Goal: Task Accomplishment & Management: Use online tool/utility

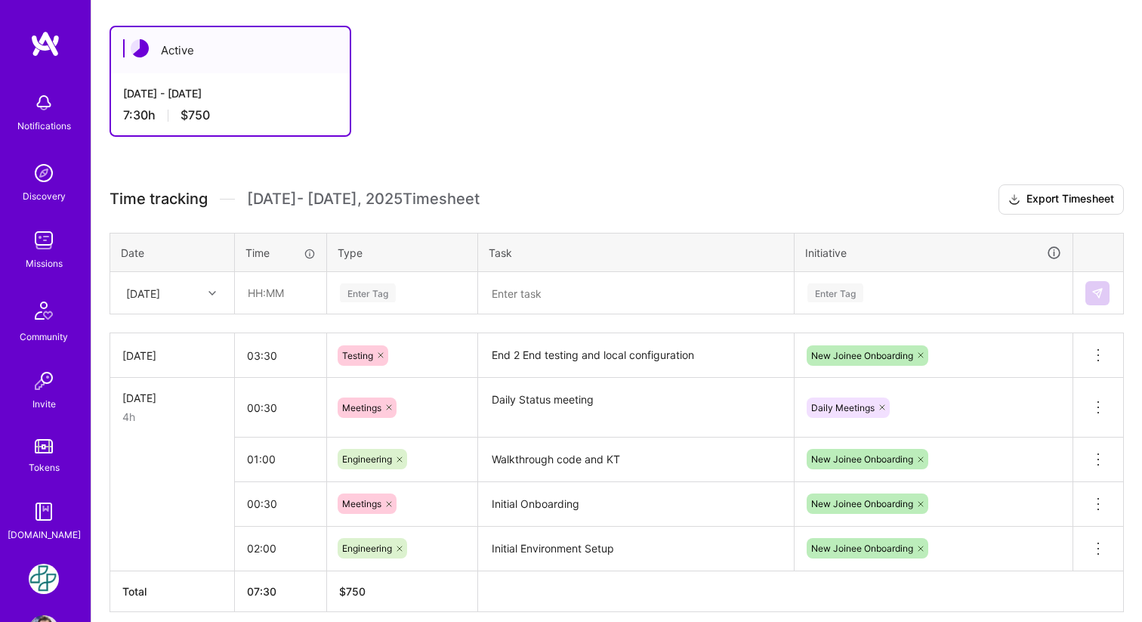
scroll to position [256, 0]
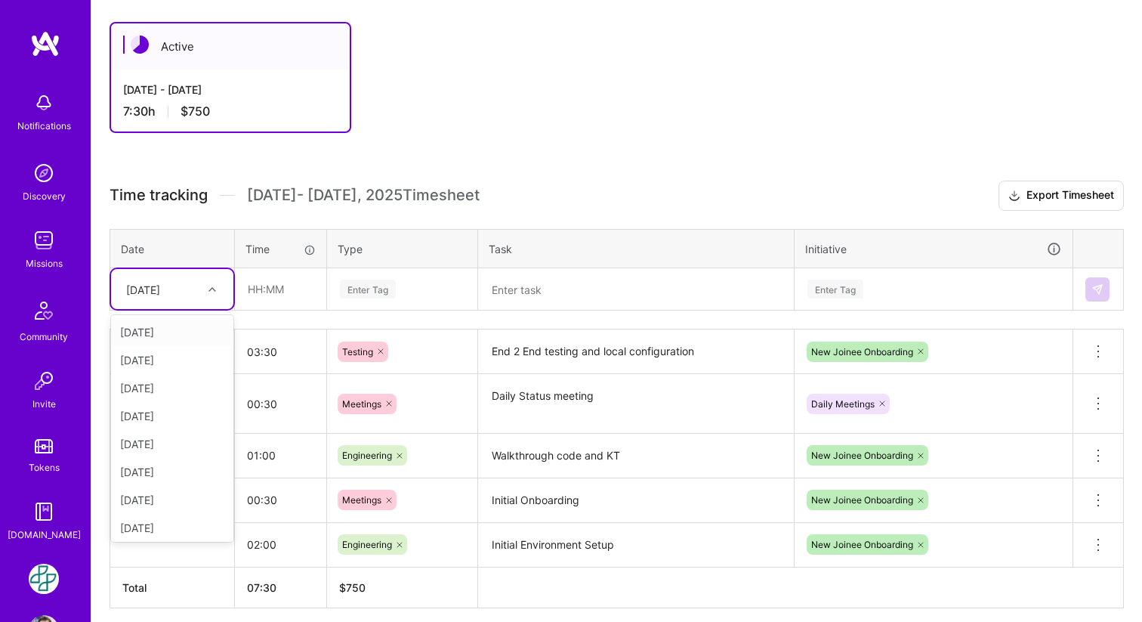
click at [213, 286] on icon at bounding box center [212, 290] width 8 height 8
click at [279, 286] on input "text" at bounding box center [281, 289] width 90 height 40
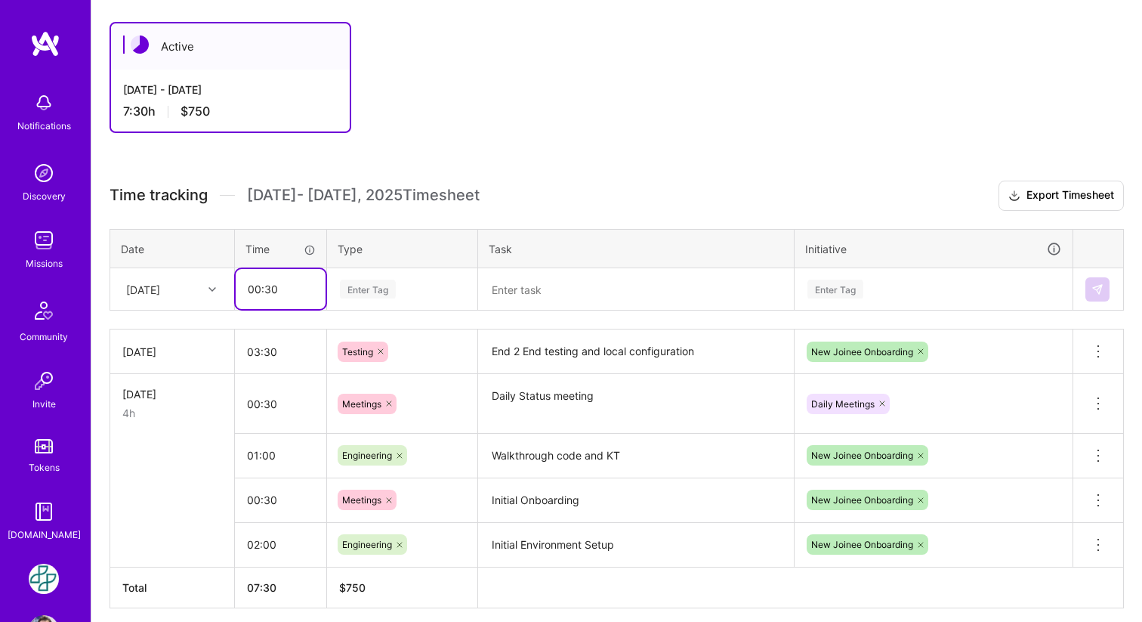
type input "00:30"
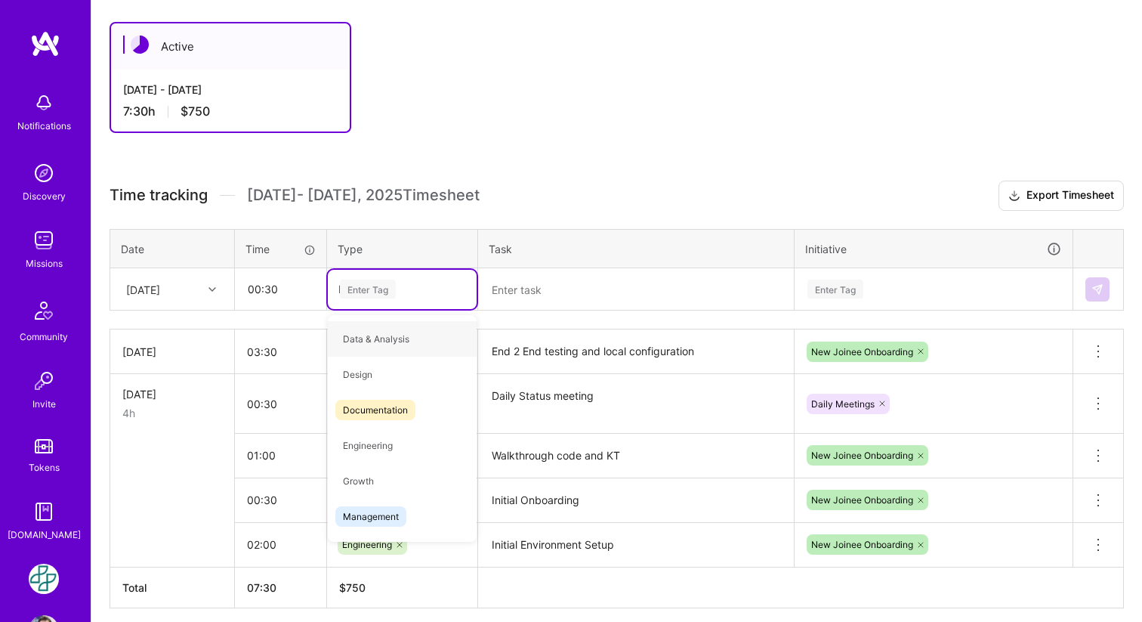
type input "Me"
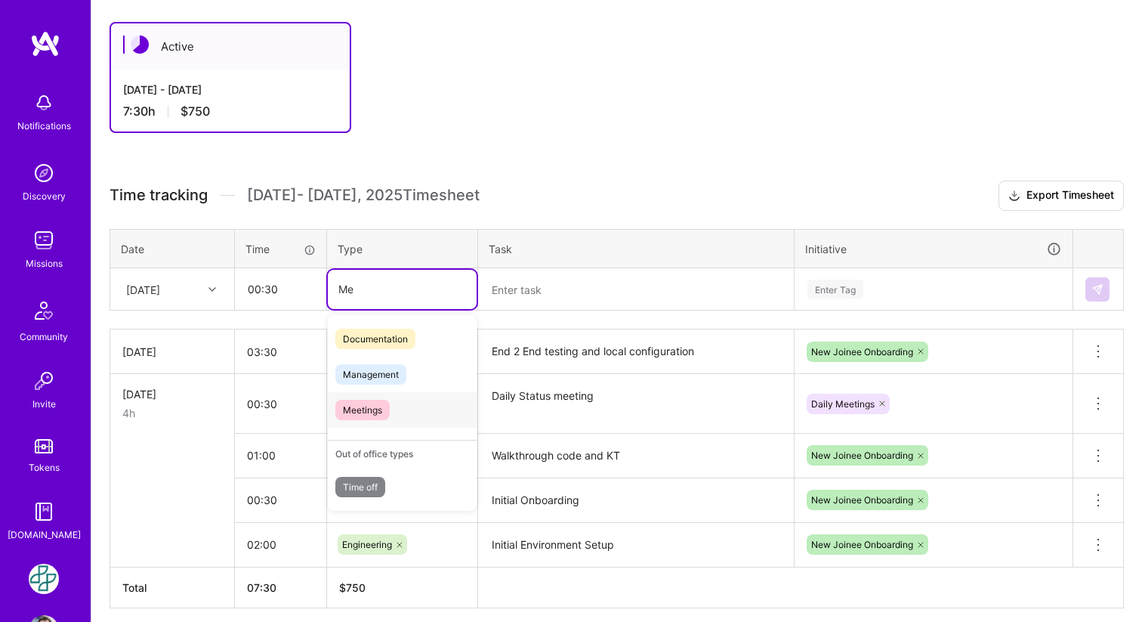
click at [391, 403] on div "Meetings" at bounding box center [402, 410] width 149 height 36
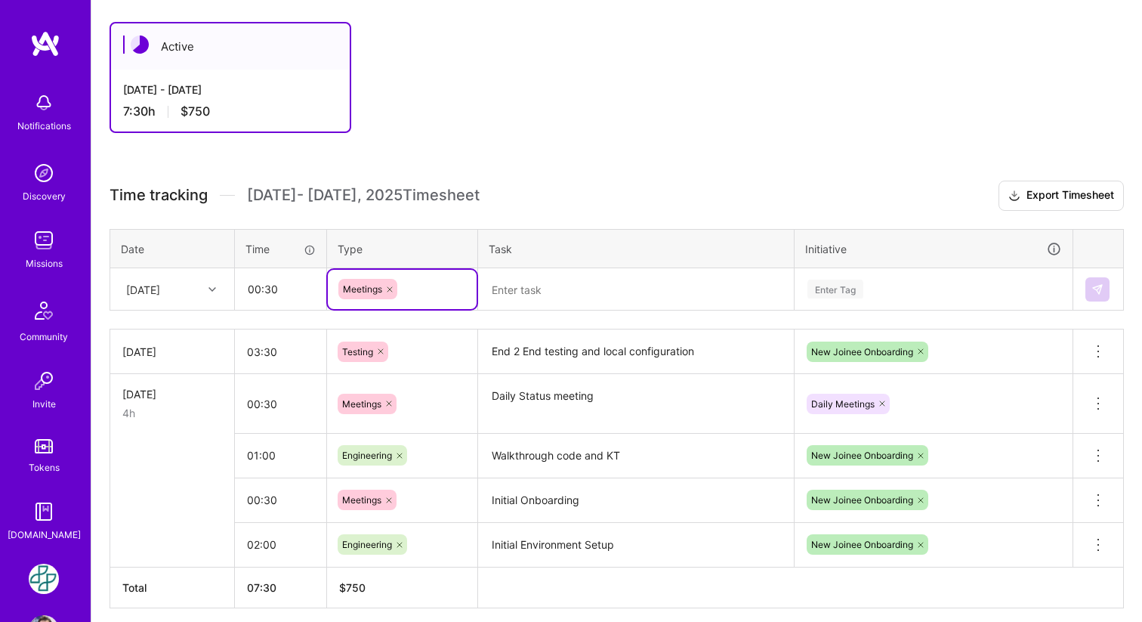
click at [573, 282] on textarea at bounding box center [636, 289] width 313 height 39
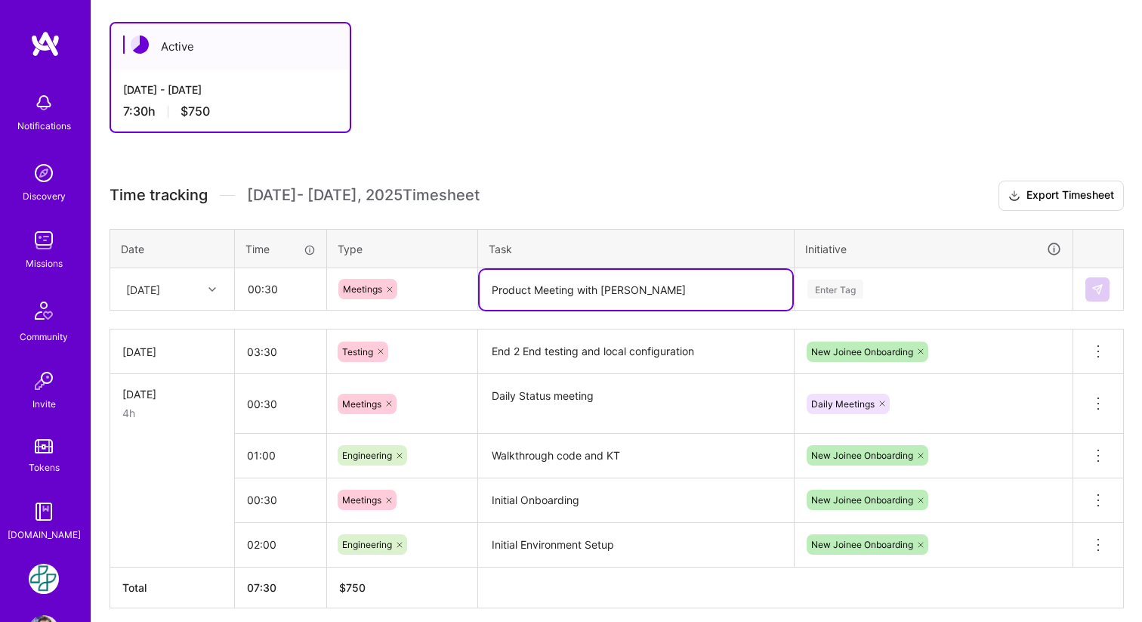
type textarea "Product Meeting with Rafael Dodo"
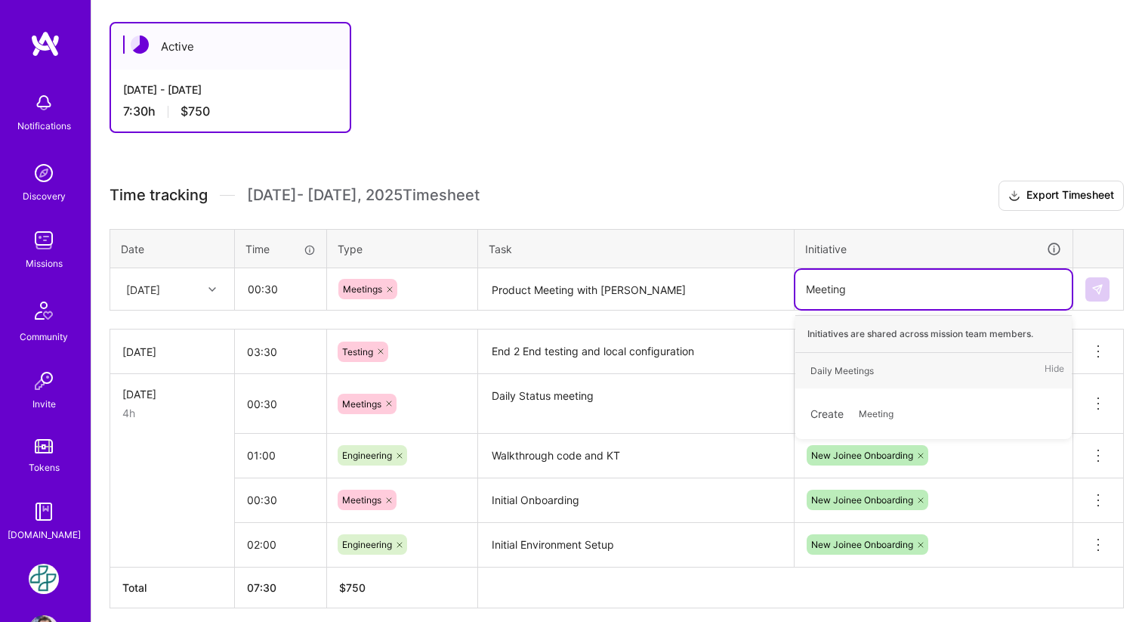
type input "Meetings"
click at [882, 403] on span "Meetings" at bounding box center [878, 413] width 54 height 20
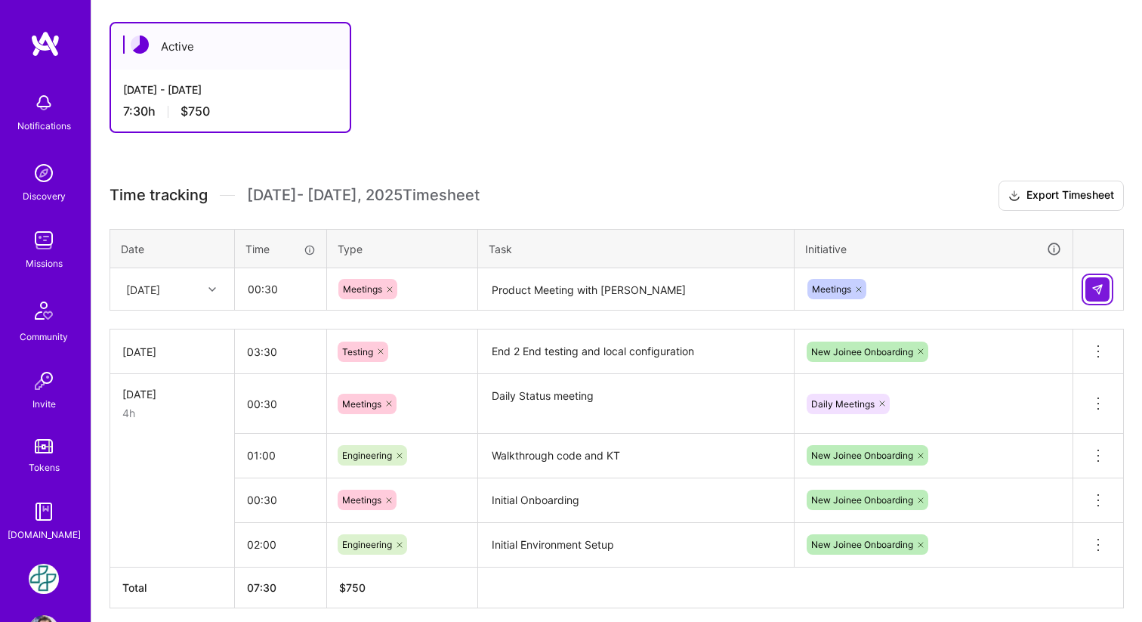
click at [1103, 292] on img at bounding box center [1098, 289] width 12 height 12
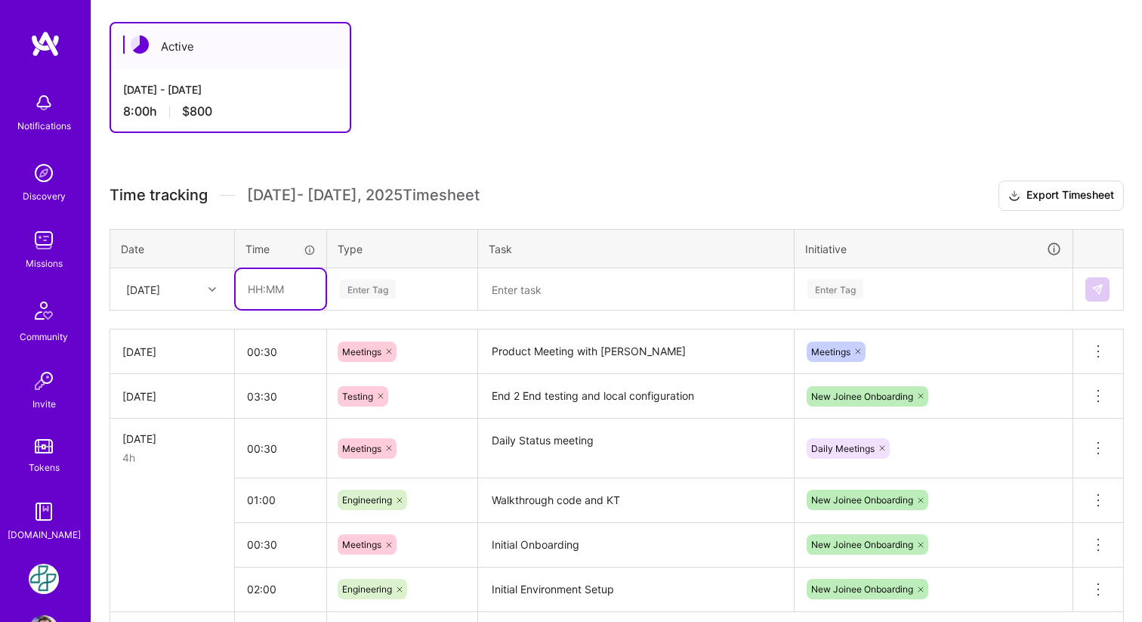
click at [298, 292] on input "text" at bounding box center [281, 289] width 90 height 40
type input "00:45"
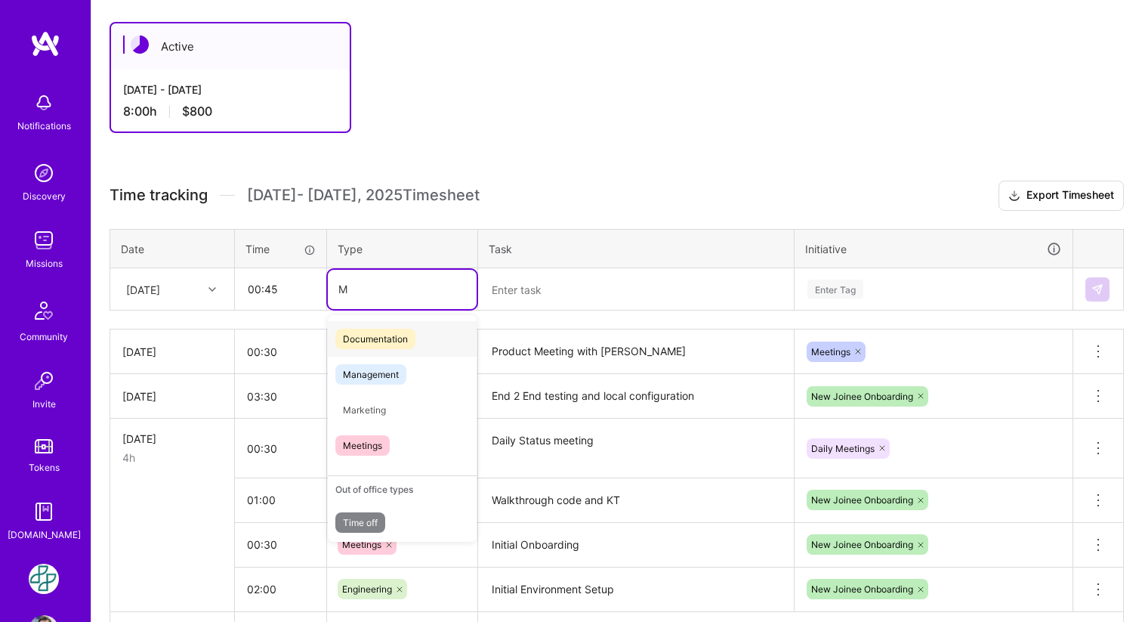
type input "Me"
click at [397, 411] on div "Meetings" at bounding box center [402, 410] width 149 height 36
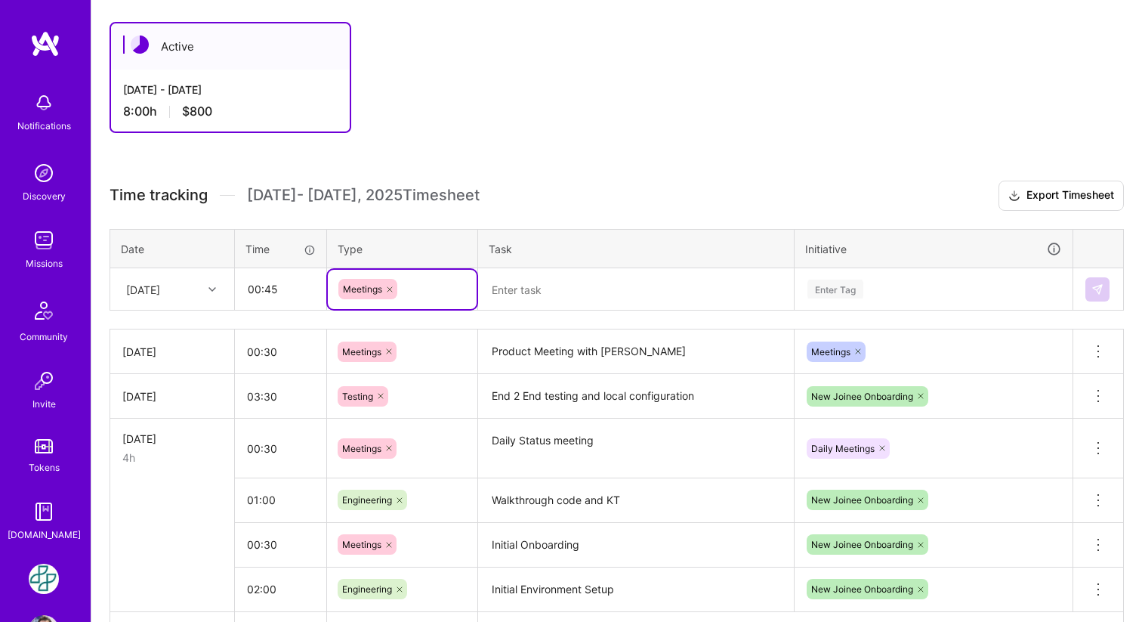
click at [579, 289] on textarea at bounding box center [636, 290] width 313 height 40
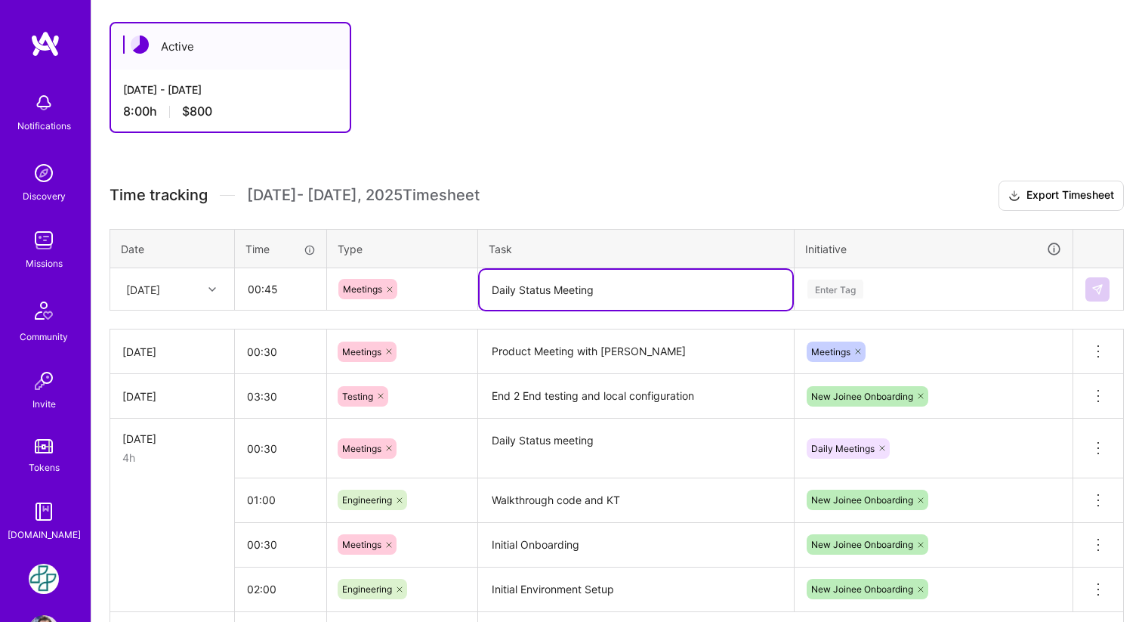
type textarea "Daily Status Meeting"
click at [838, 283] on div "Enter Tag" at bounding box center [836, 288] width 56 height 23
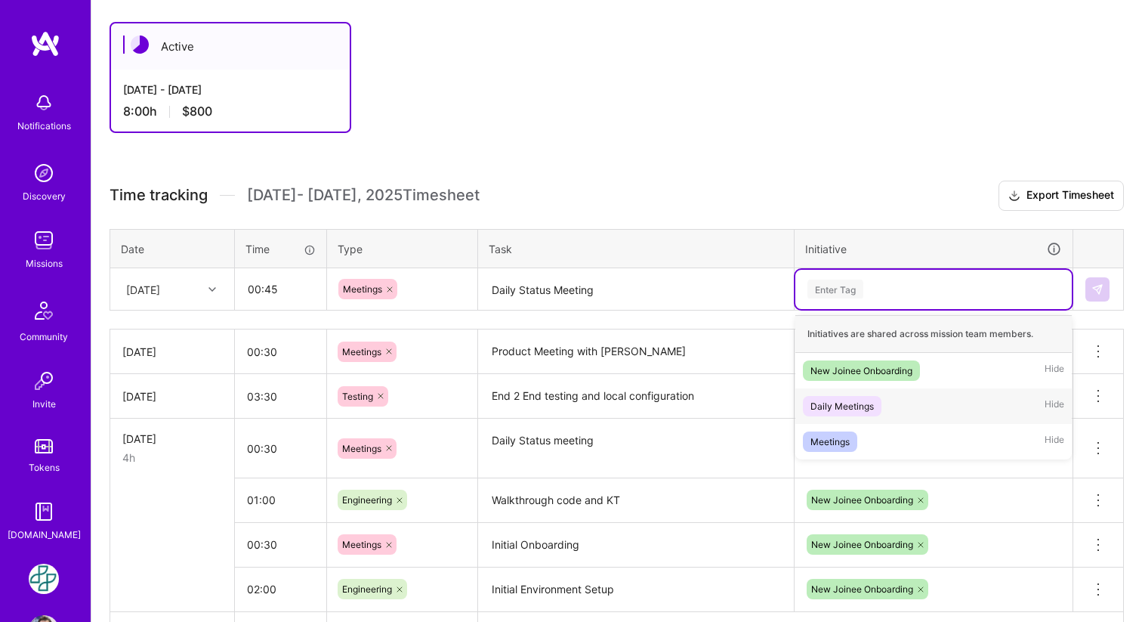
click at [851, 407] on div "Daily Meetings" at bounding box center [842, 406] width 63 height 16
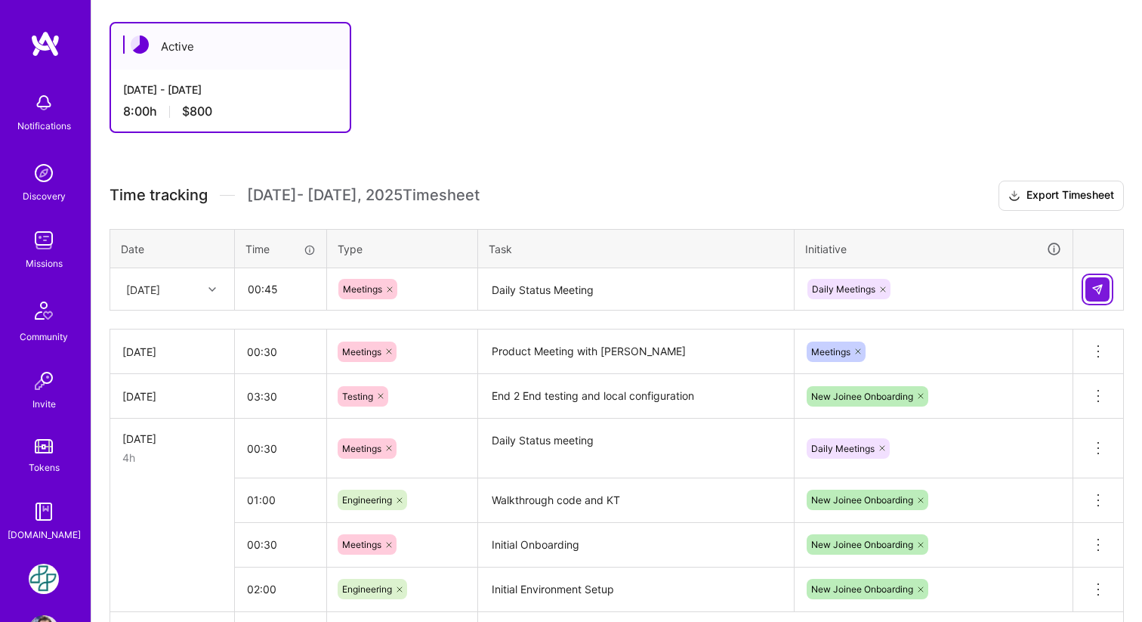
click at [1104, 289] on button at bounding box center [1098, 289] width 24 height 24
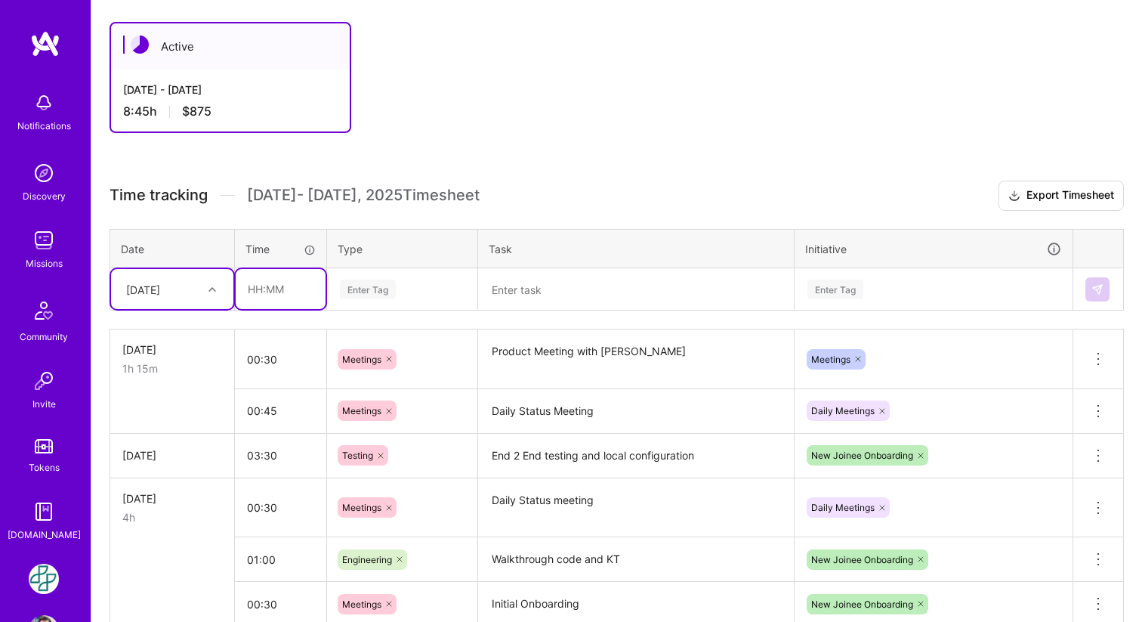
click at [277, 287] on input "text" at bounding box center [281, 289] width 90 height 40
type input ":"
type input "02:00"
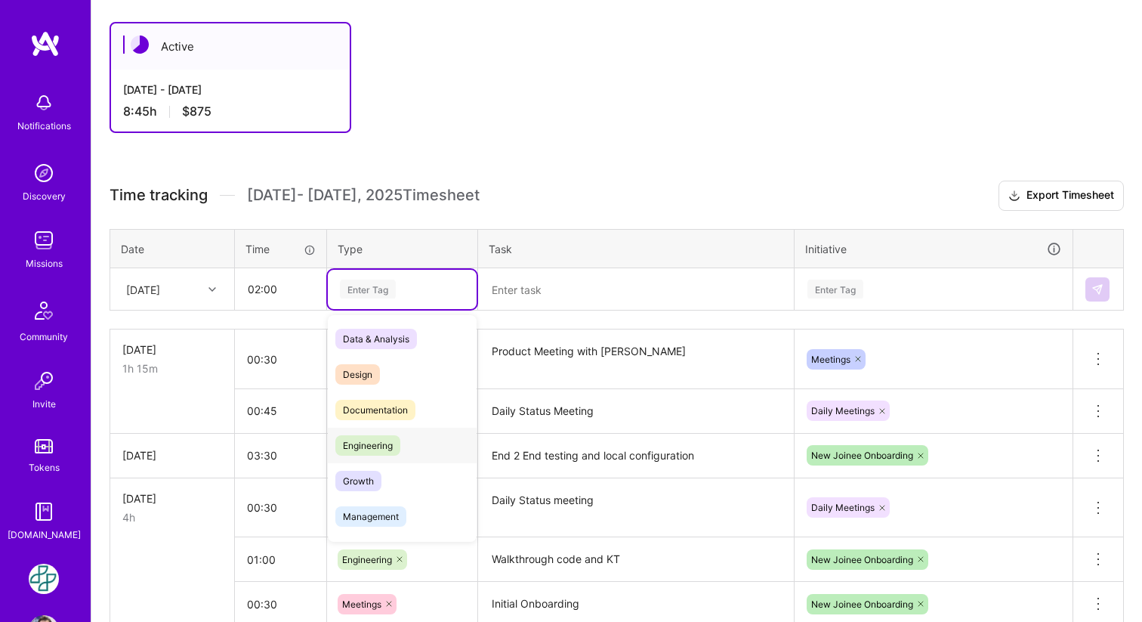
click at [397, 449] on span "Engineering" at bounding box center [367, 445] width 65 height 20
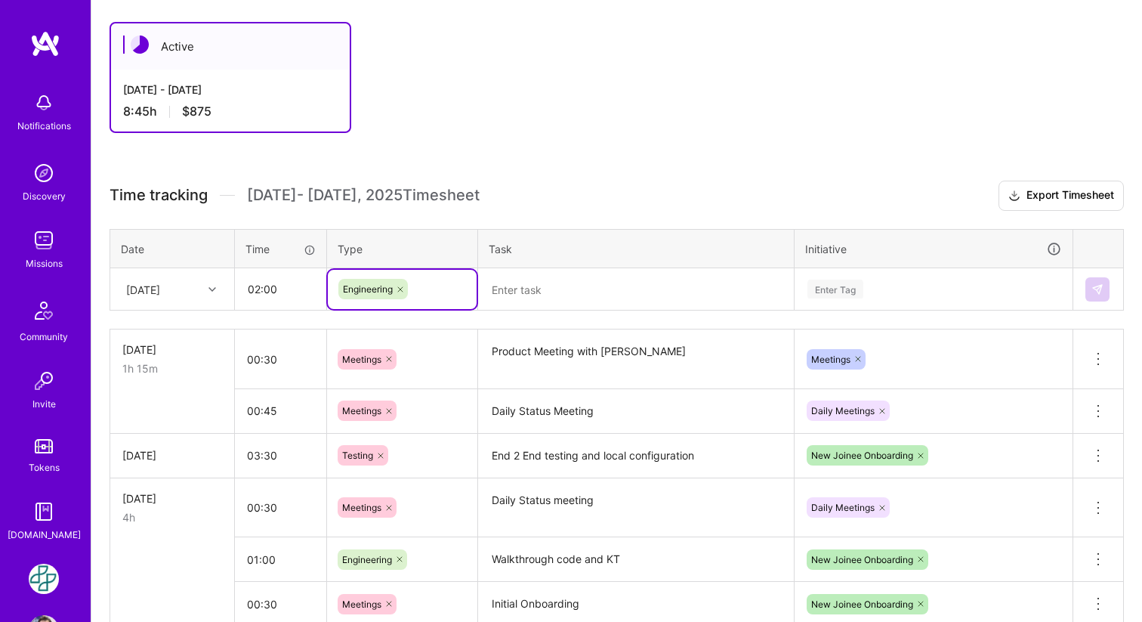
click at [609, 289] on textarea at bounding box center [636, 290] width 313 height 40
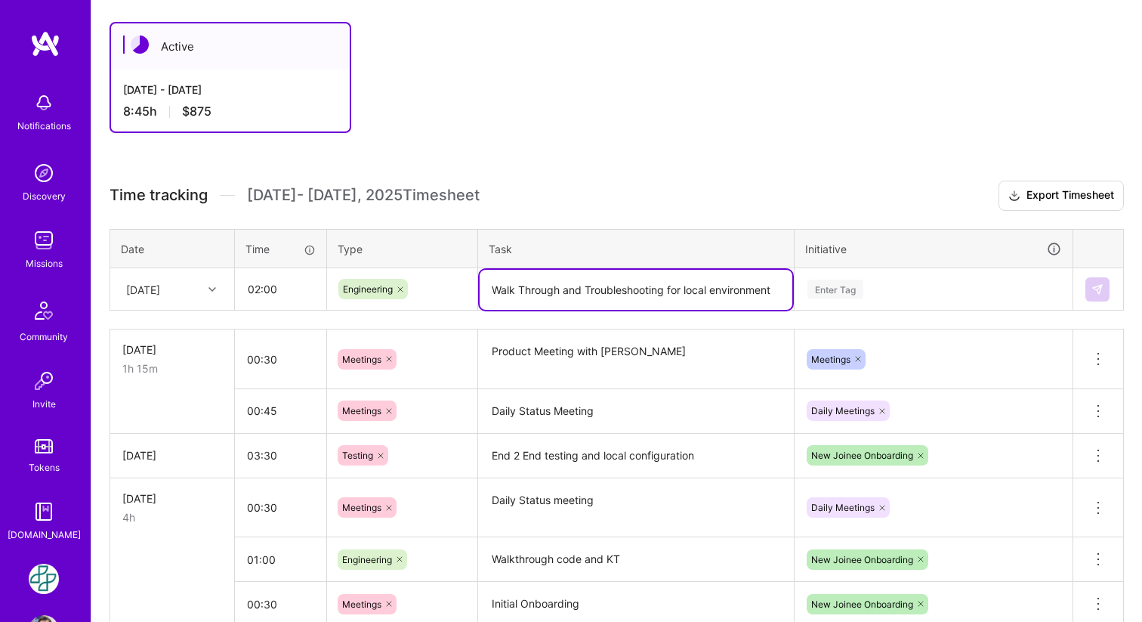
type textarea "Walk Through and Troubleshooting for local environment"
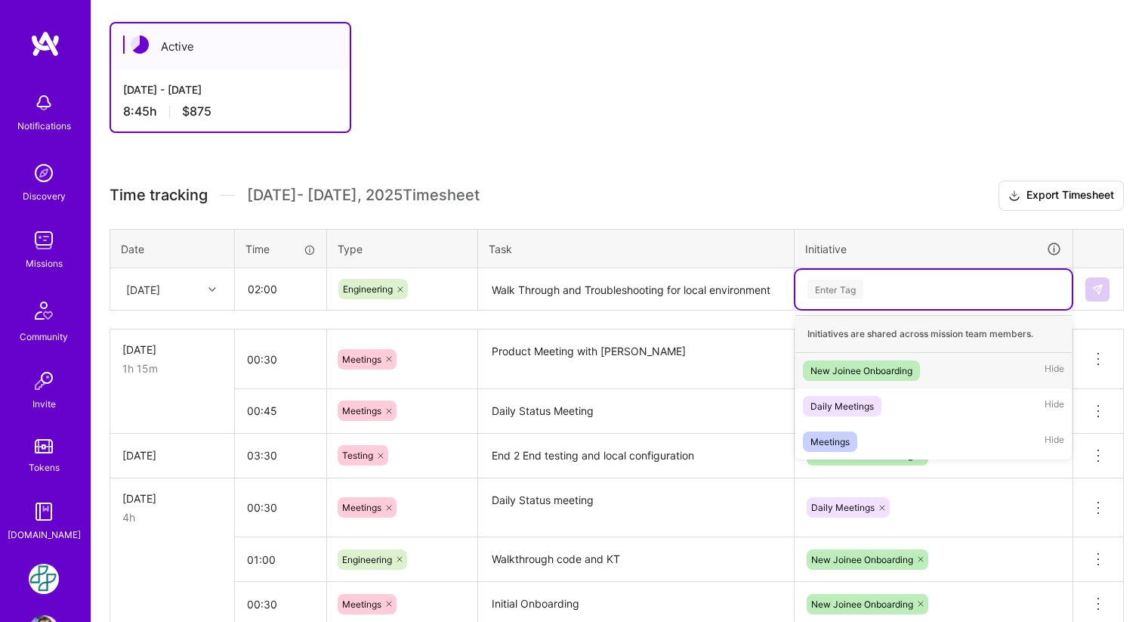
click at [899, 375] on div "New Joinee Onboarding" at bounding box center [862, 371] width 102 height 16
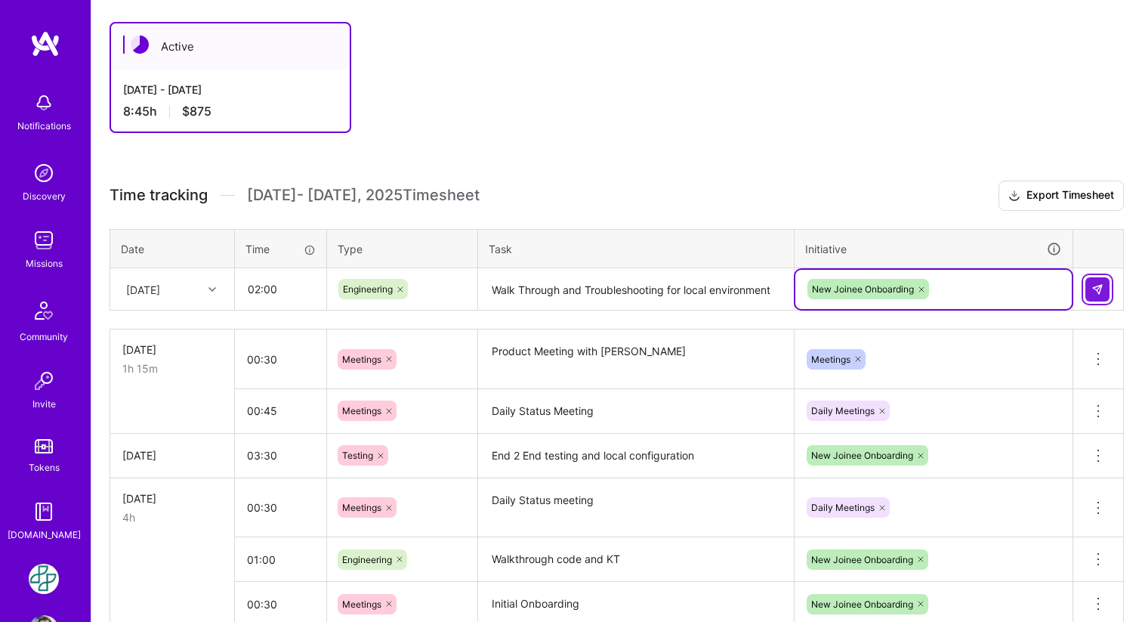
click at [1101, 287] on img at bounding box center [1098, 289] width 12 height 12
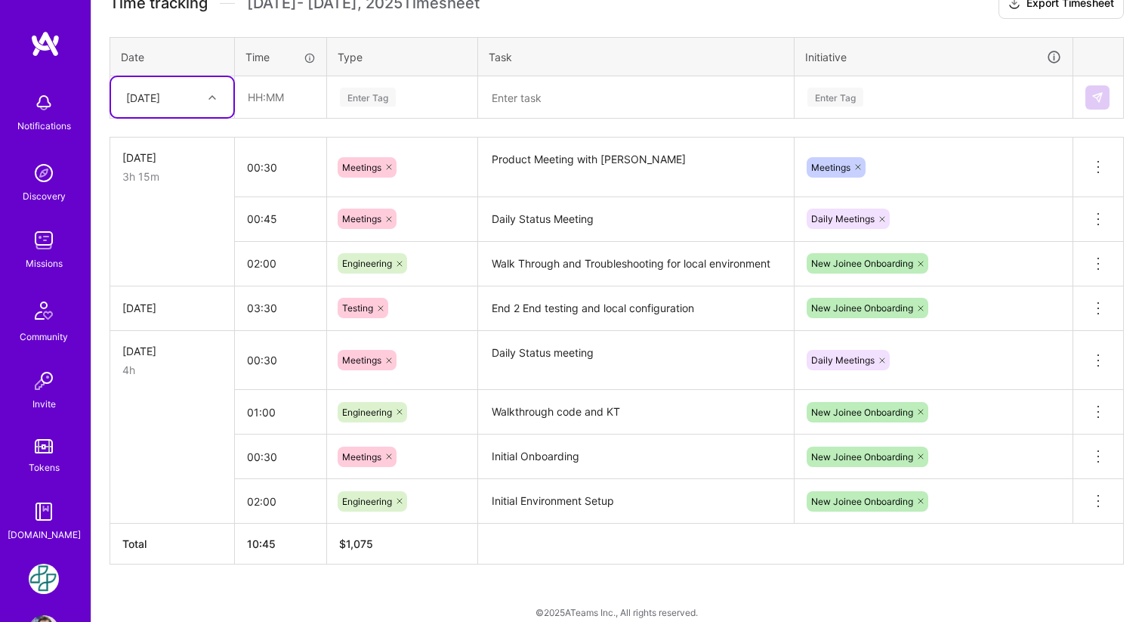
scroll to position [464, 0]
